Goal: Task Accomplishment & Management: Manage account settings

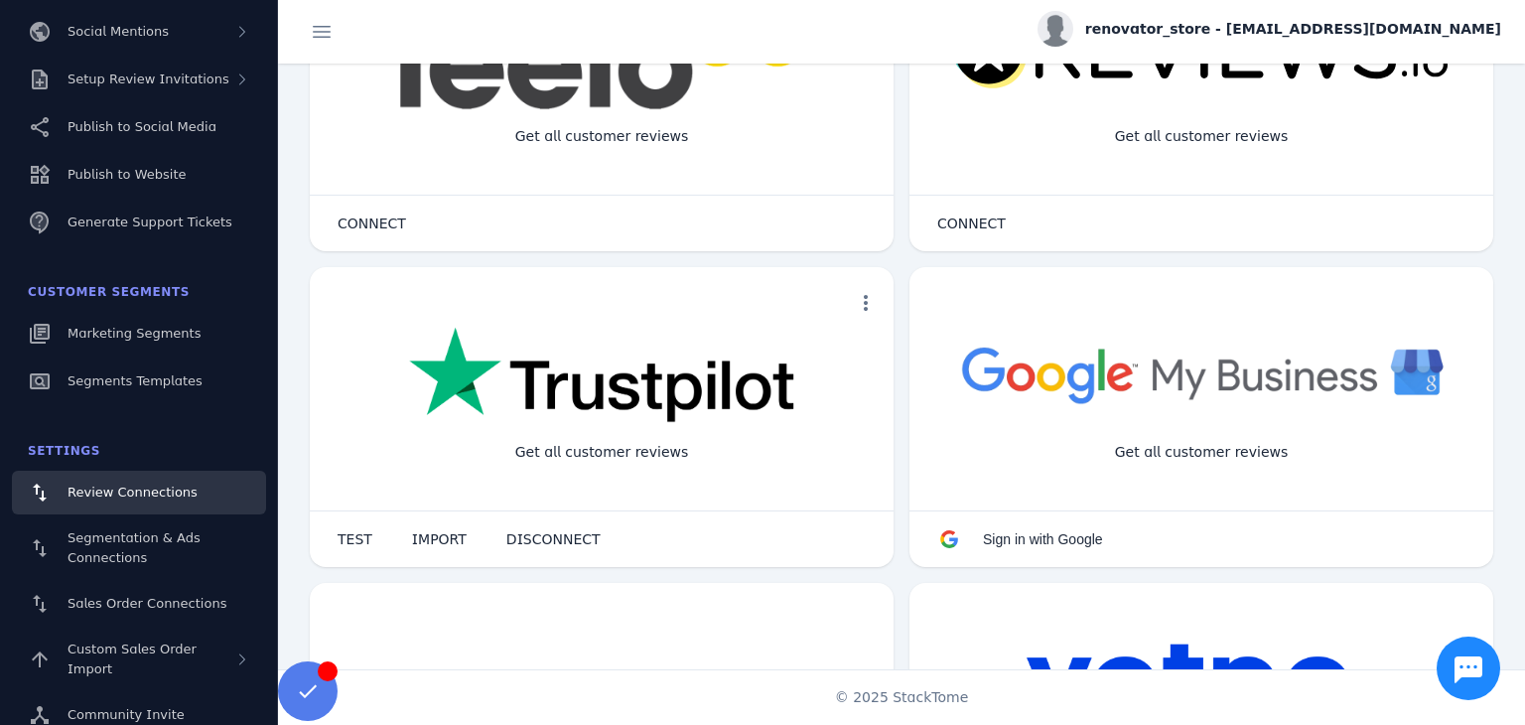
scroll to position [298, 0]
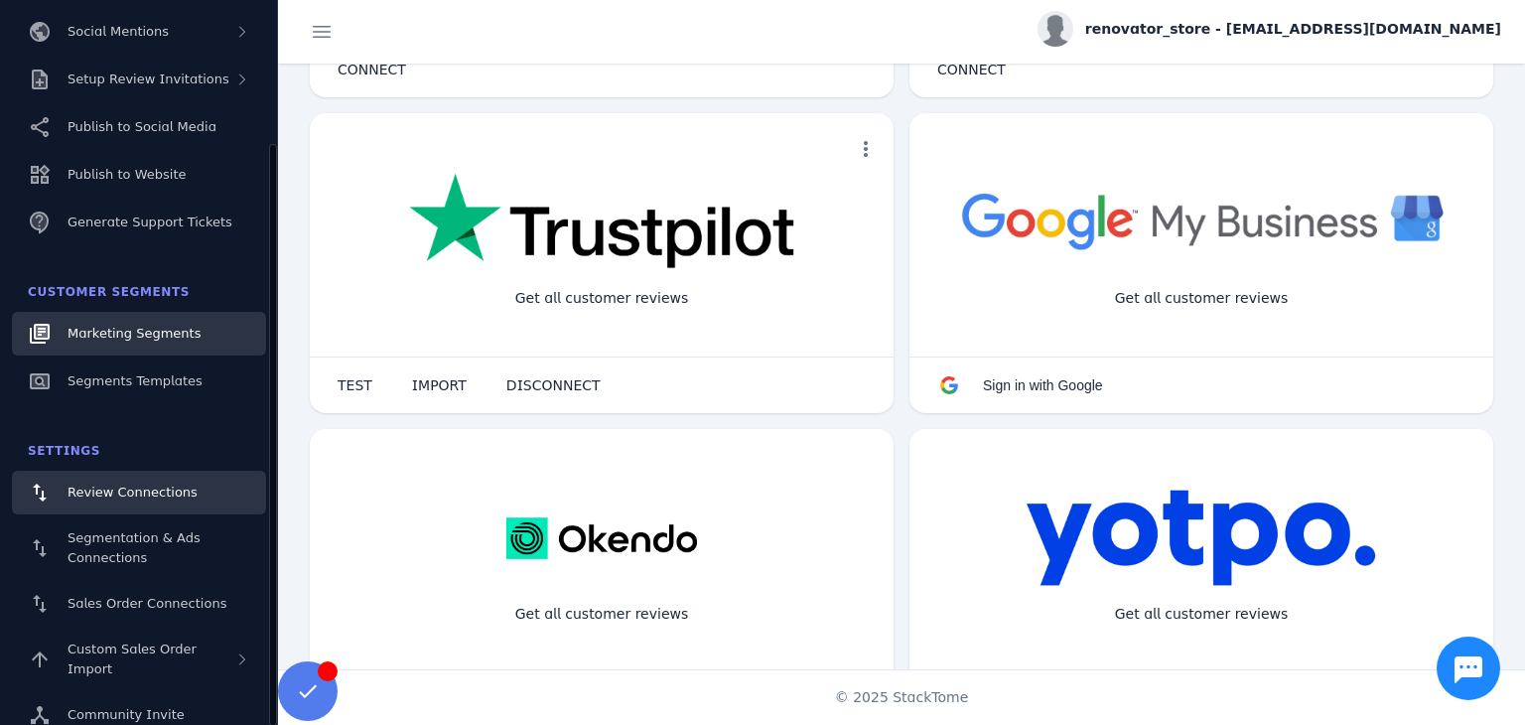
click at [152, 343] on link "Marketing Segments" at bounding box center [139, 334] width 254 height 44
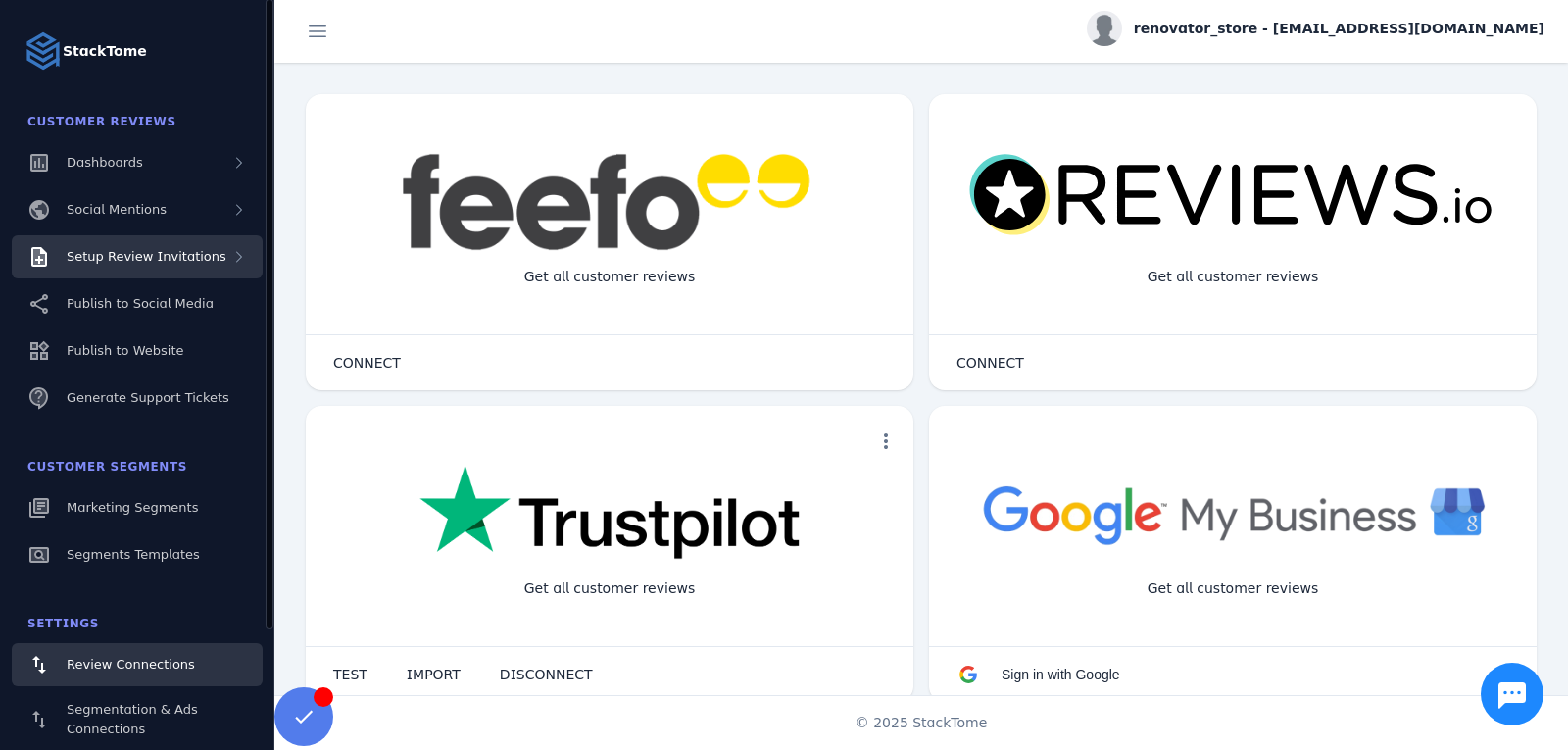
click at [163, 264] on div "Setup Review Invitations" at bounding box center [147, 257] width 160 height 20
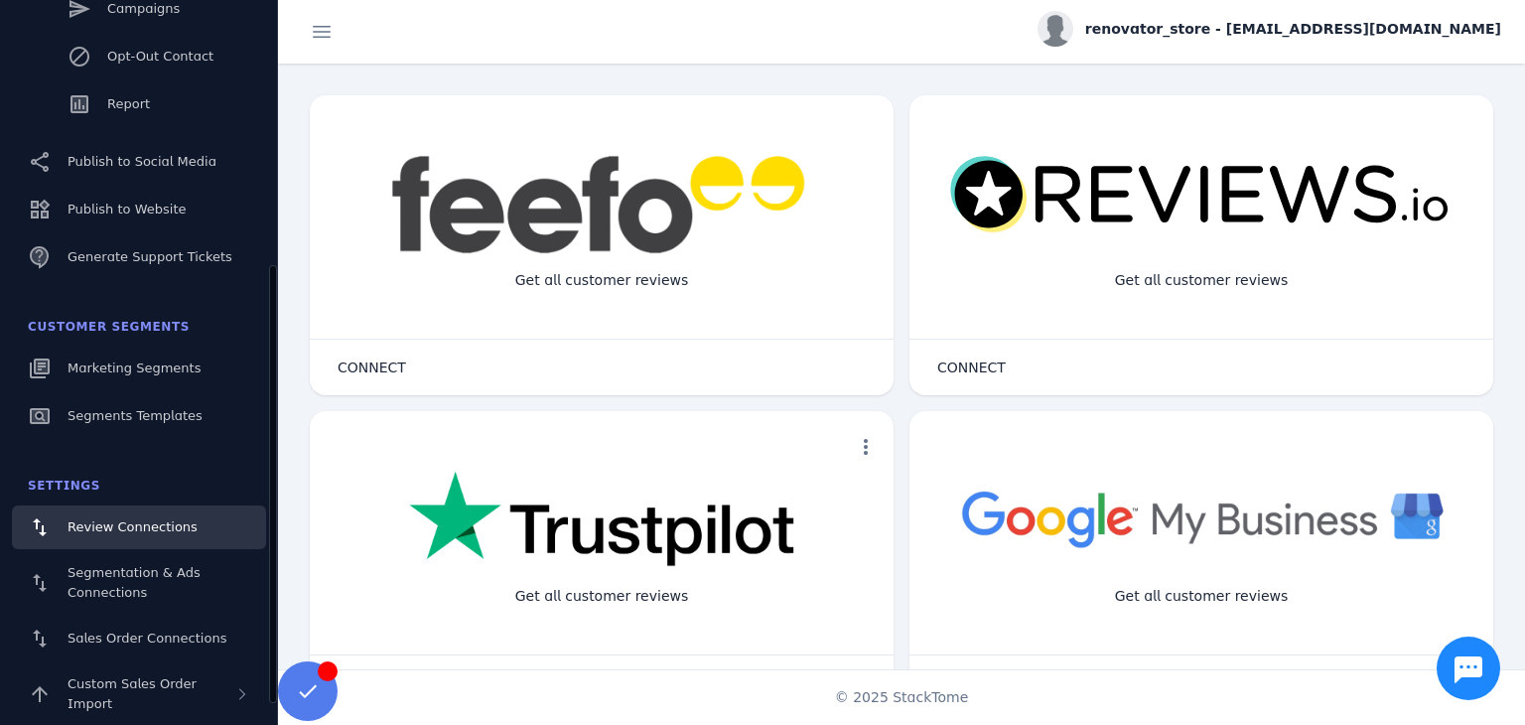
scroll to position [443, 0]
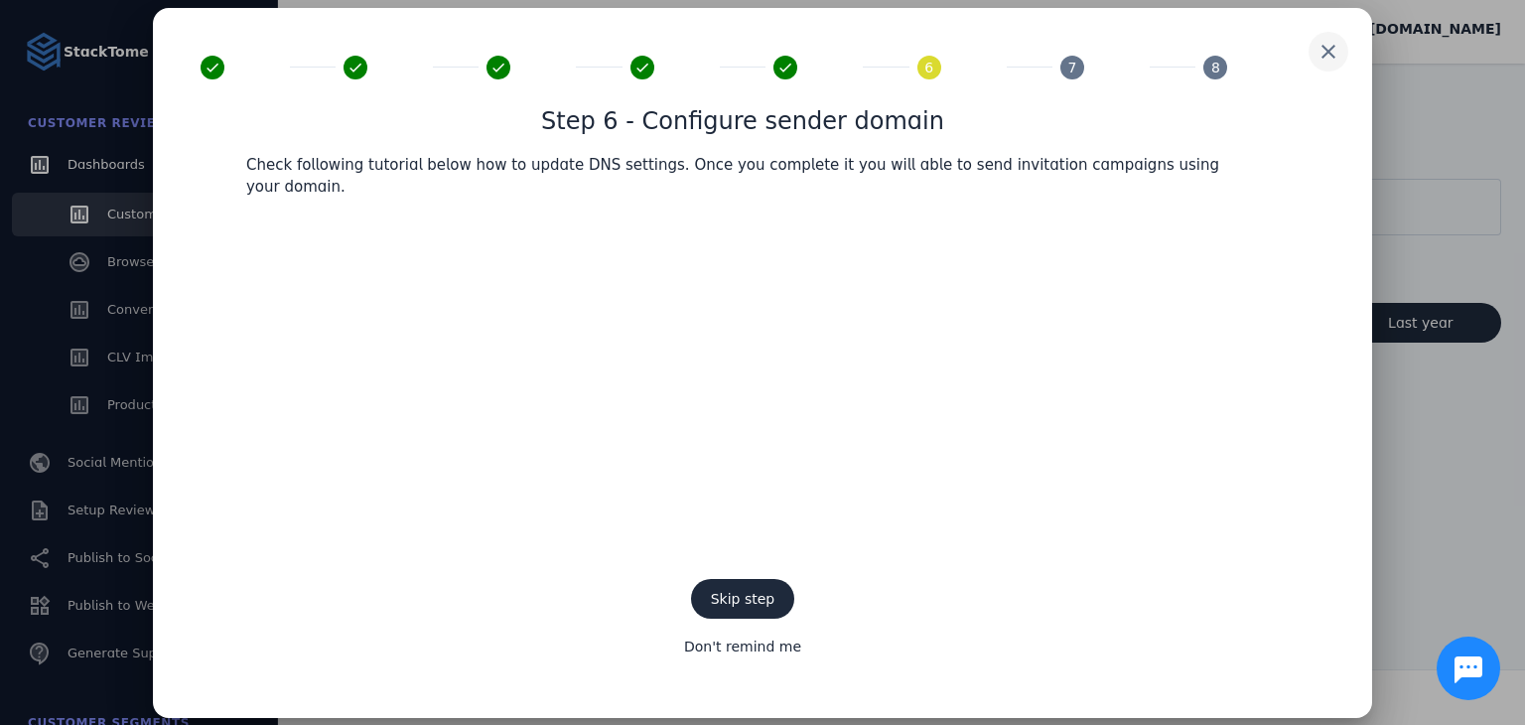
click at [1334, 49] on span at bounding box center [1329, 52] width 48 height 48
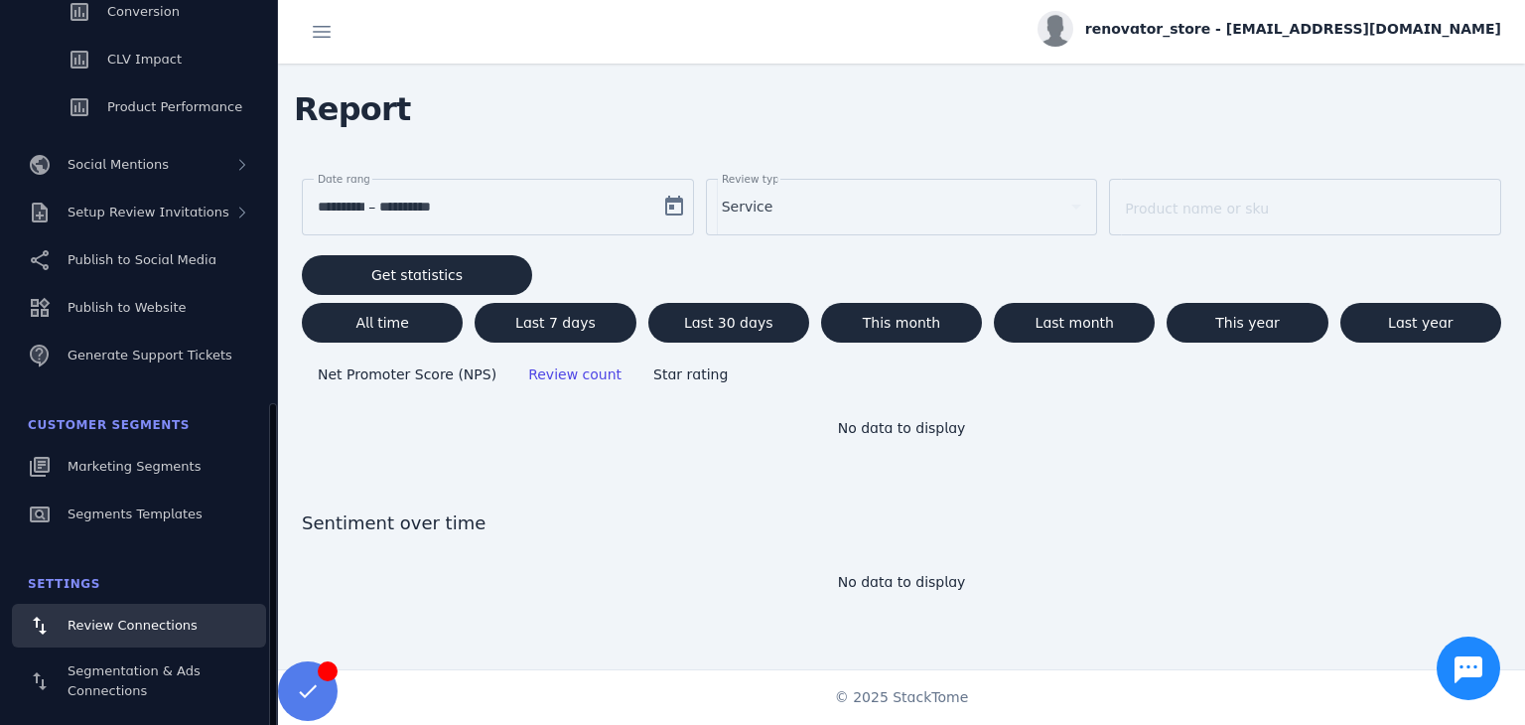
scroll to position [431, 0]
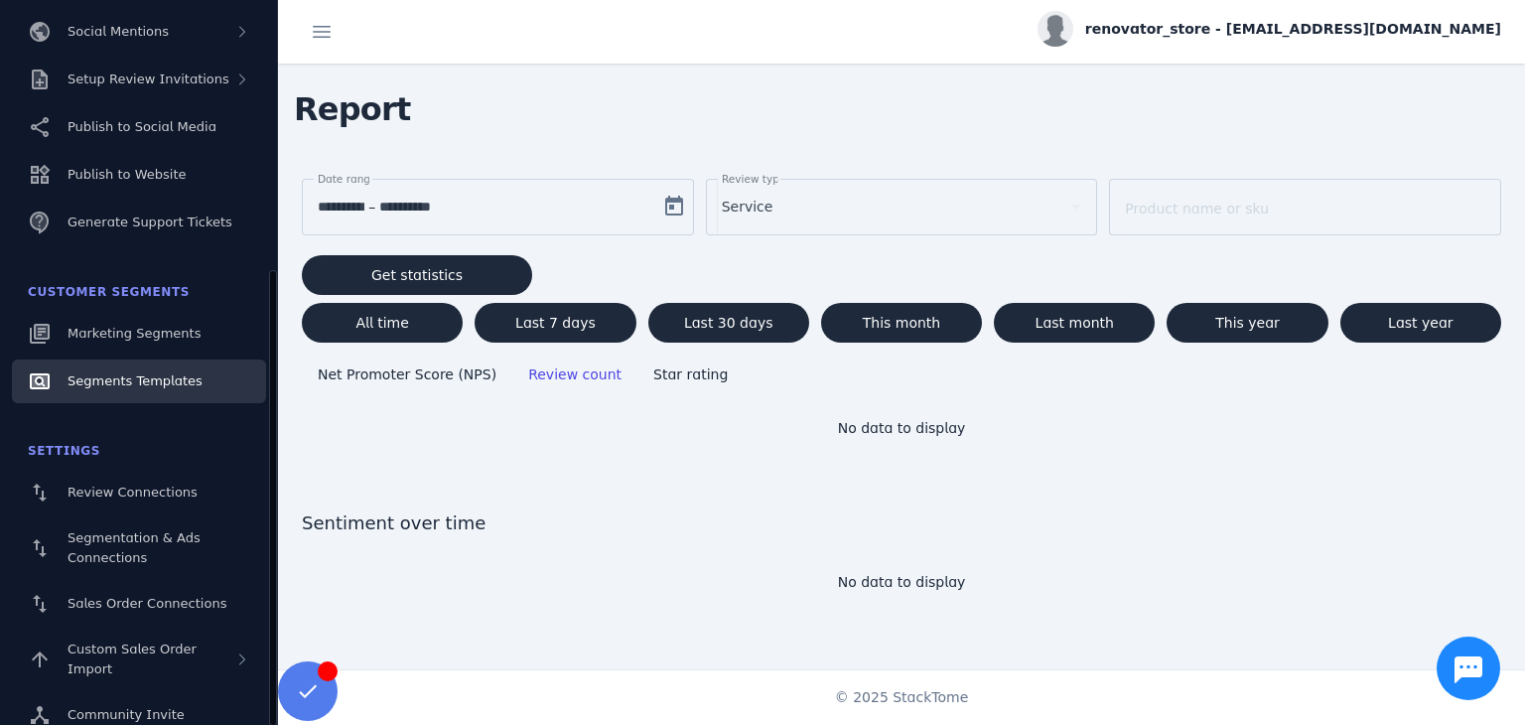
click at [153, 368] on link "Segments Templates" at bounding box center [139, 381] width 254 height 44
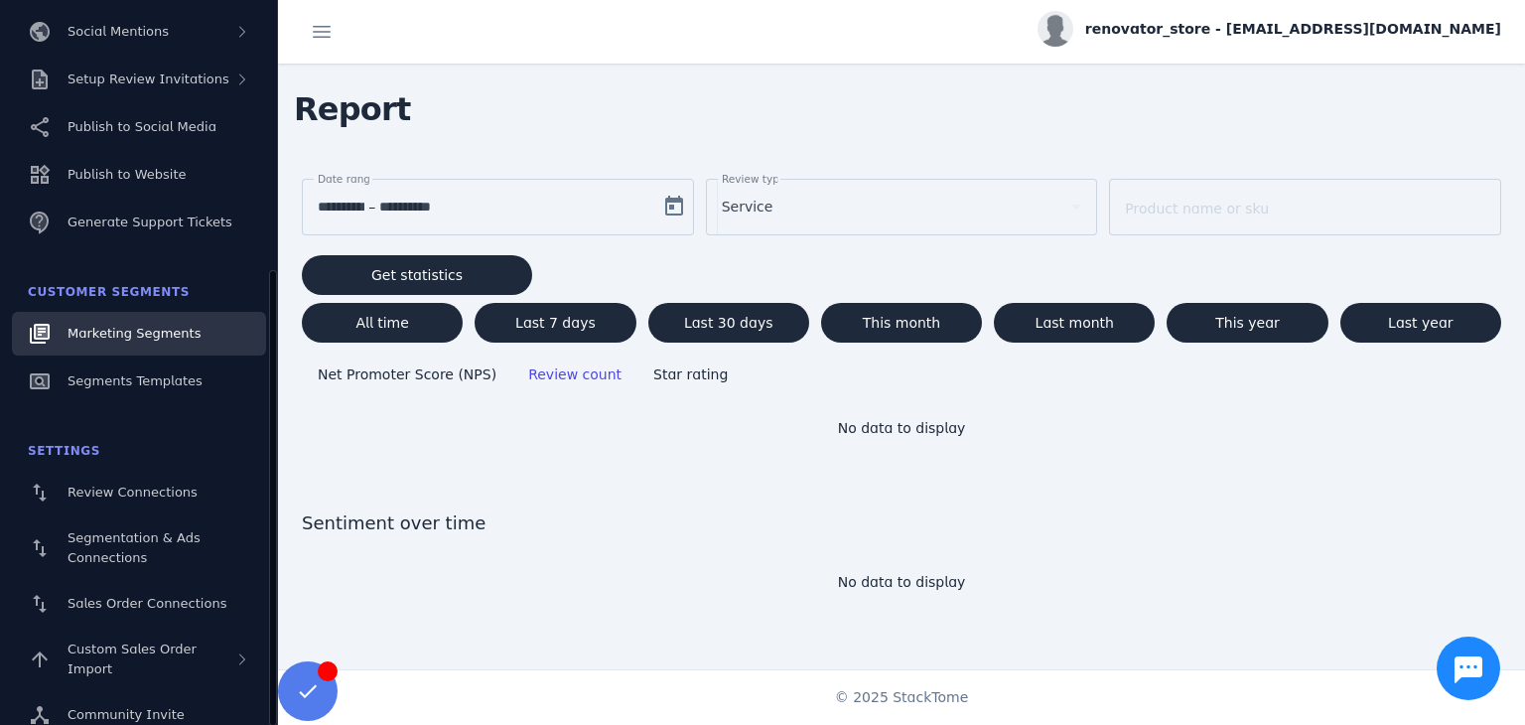
click at [142, 336] on span "Marketing Segments" at bounding box center [134, 333] width 133 height 15
